Goal: Information Seeking & Learning: Learn about a topic

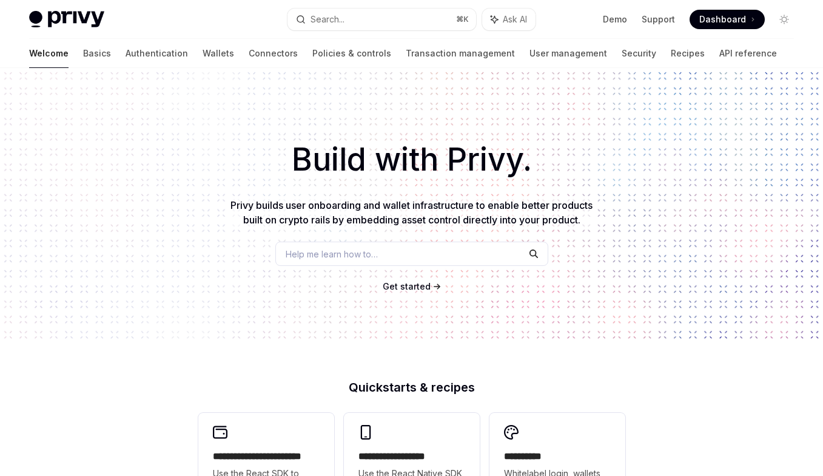
scroll to position [2, 0]
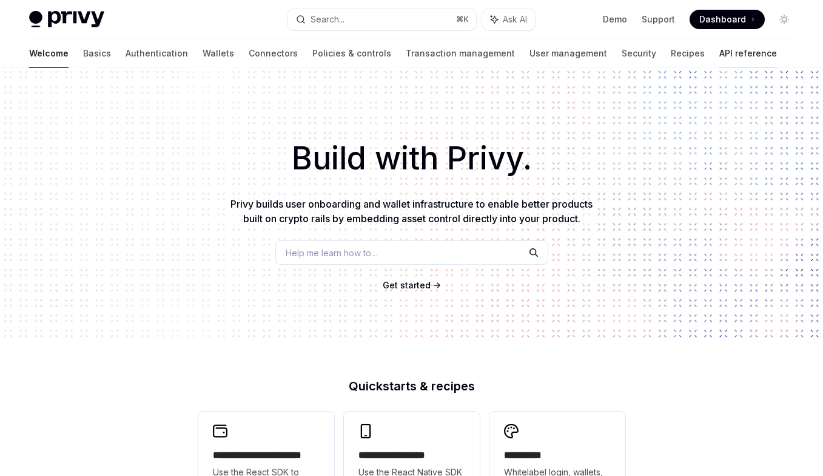
click at [719, 56] on link "API reference" at bounding box center [748, 53] width 58 height 29
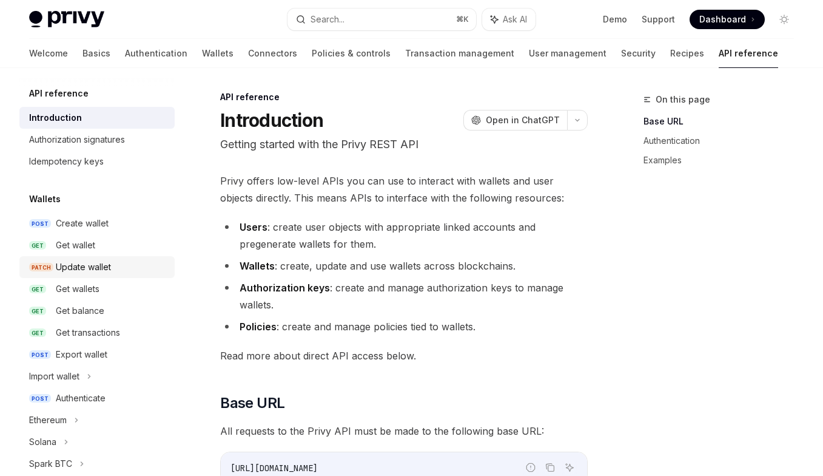
scroll to position [2, 0]
click at [121, 227] on div "Create wallet" at bounding box center [112, 222] width 112 height 15
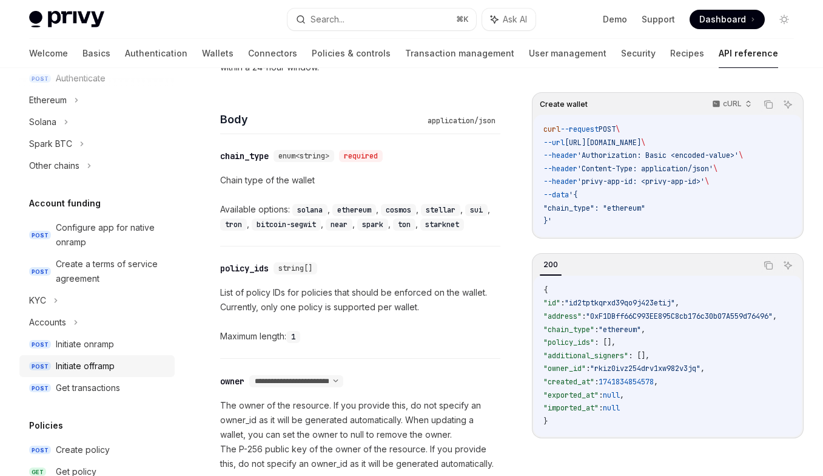
scroll to position [512, 0]
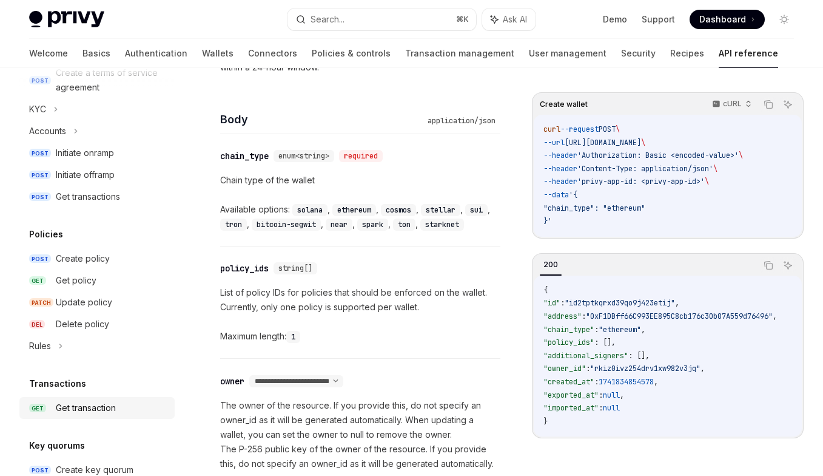
click at [113, 405] on div "Get transaction" at bounding box center [86, 407] width 60 height 15
type textarea "*"
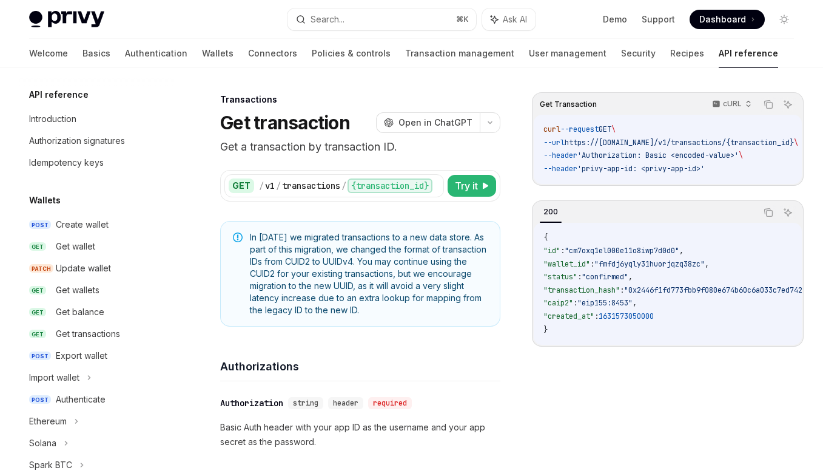
click at [731, 22] on span "Dashboard" at bounding box center [722, 19] width 47 height 12
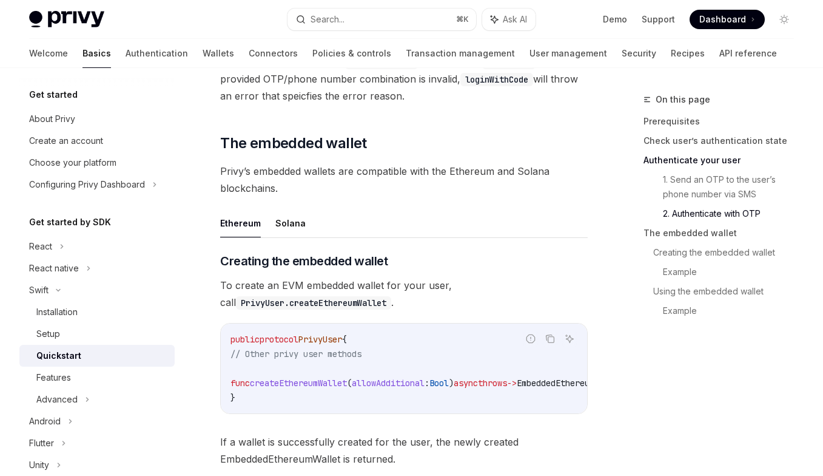
scroll to position [1379, 0]
